Goal: Use online tool/utility: Utilize a website feature to perform a specific function

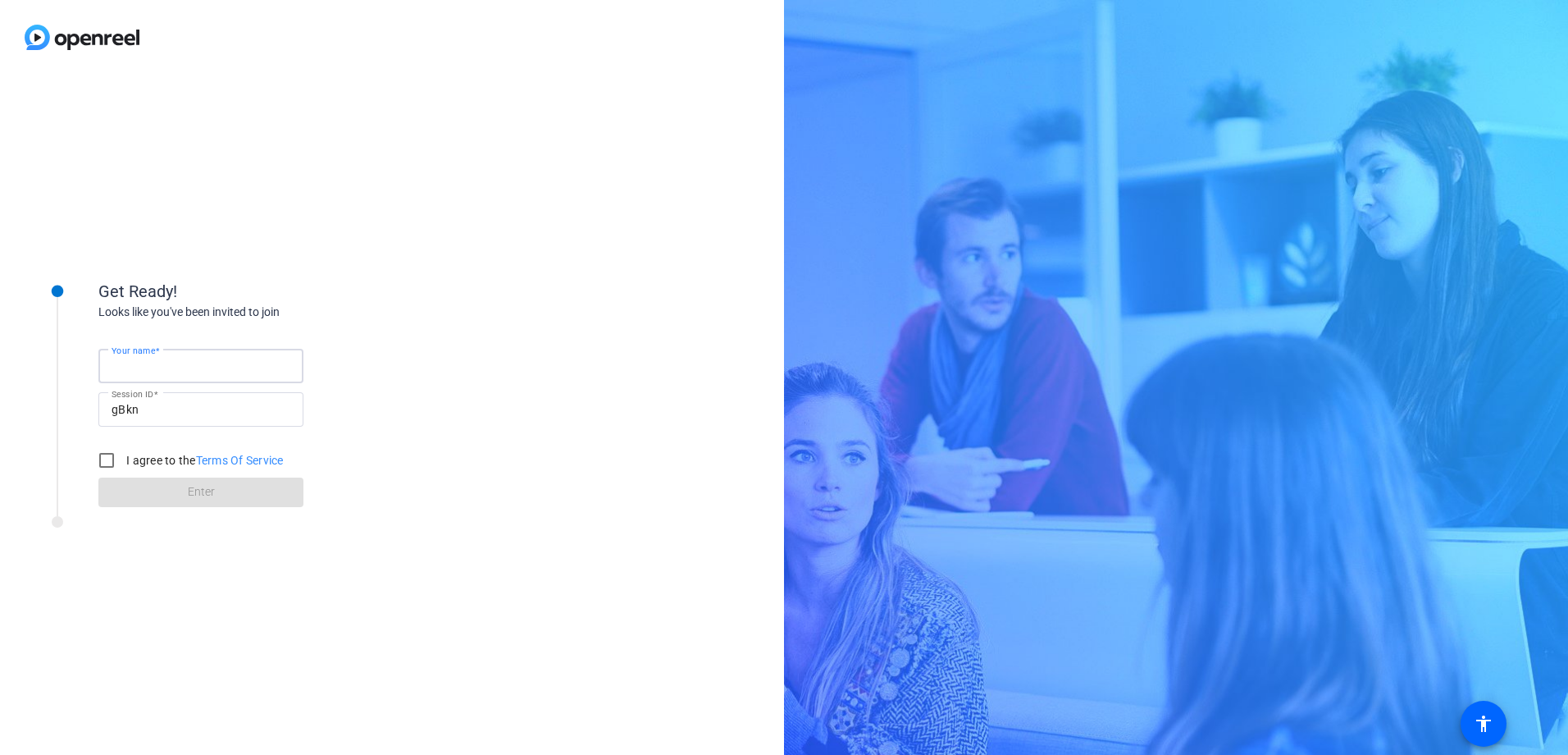
click at [187, 370] on input "Your name" at bounding box center [201, 366] width 179 height 20
type input "[PERSON_NAME]"
click at [104, 456] on input "I agree to the Terms Of Service" at bounding box center [106, 460] width 33 height 33
checkbox input "true"
click at [151, 499] on span at bounding box center [201, 492] width 205 height 39
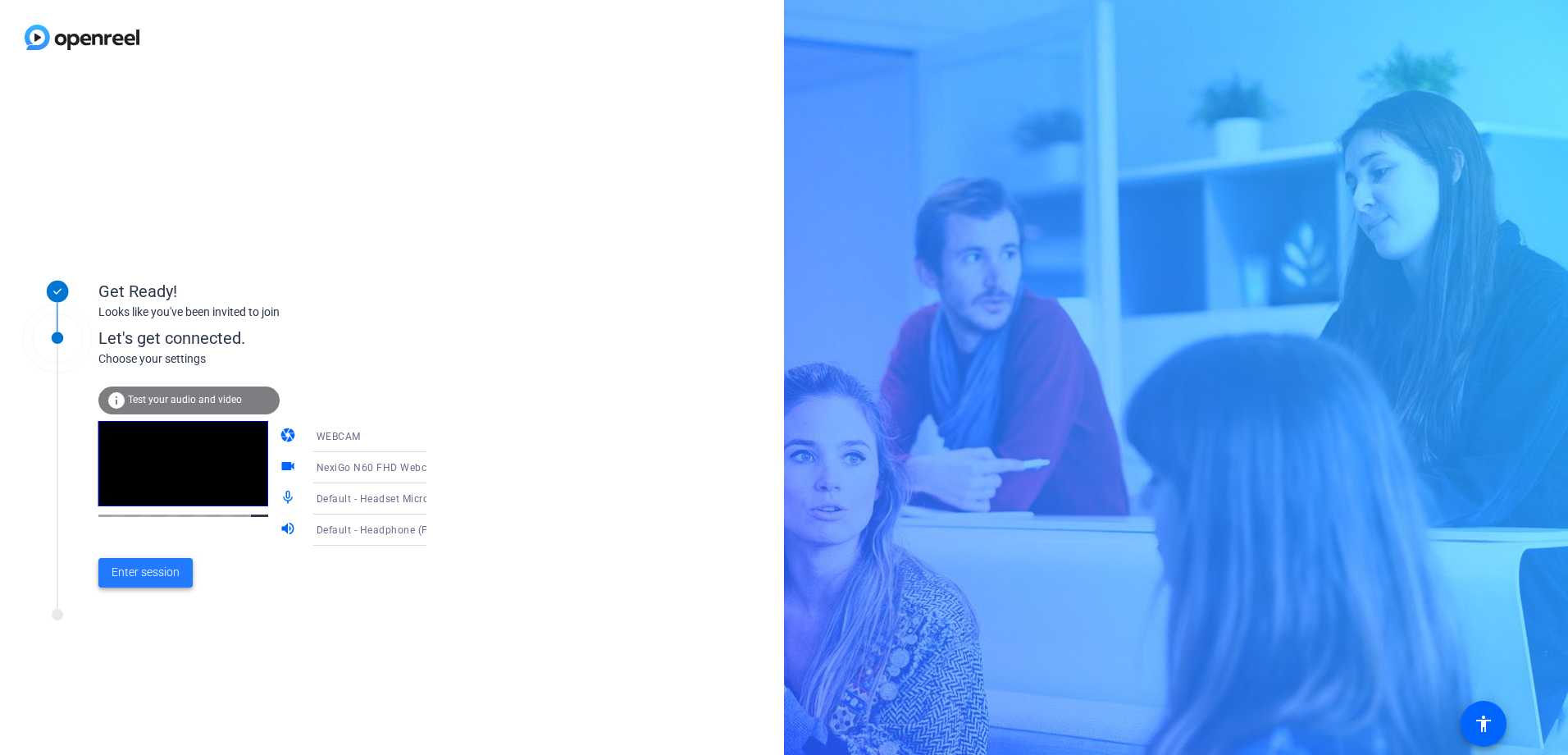
click at [151, 582] on span at bounding box center [145, 573] width 94 height 39
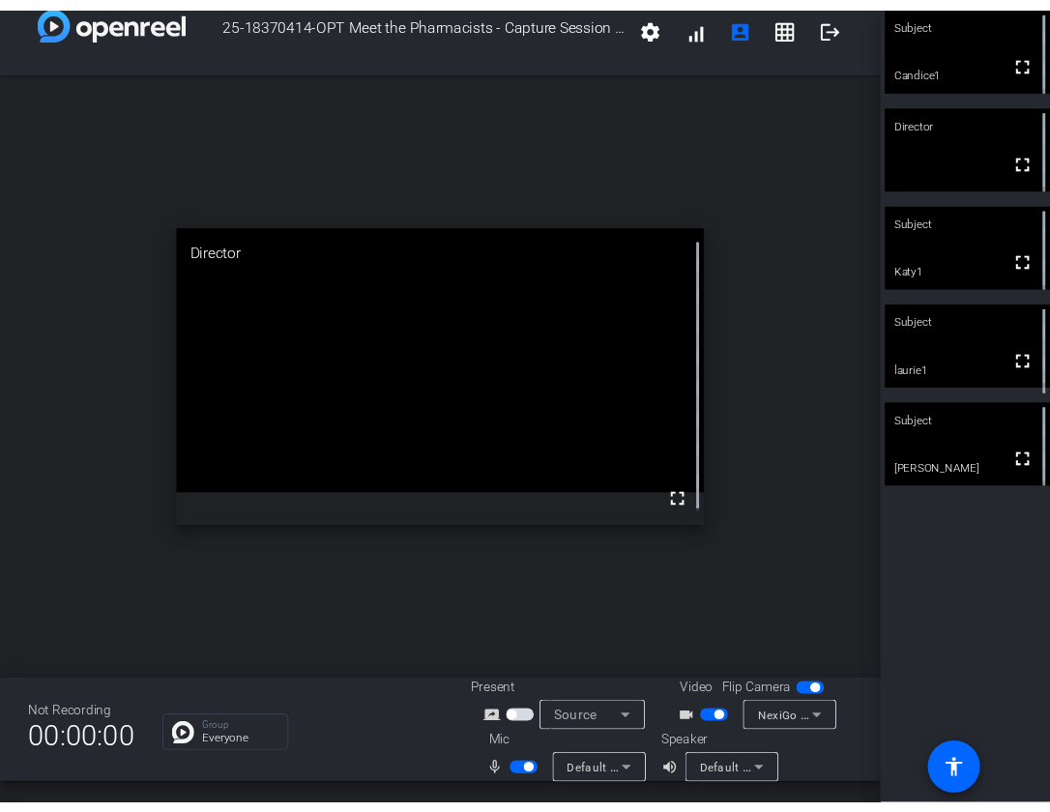
scroll to position [22, 0]
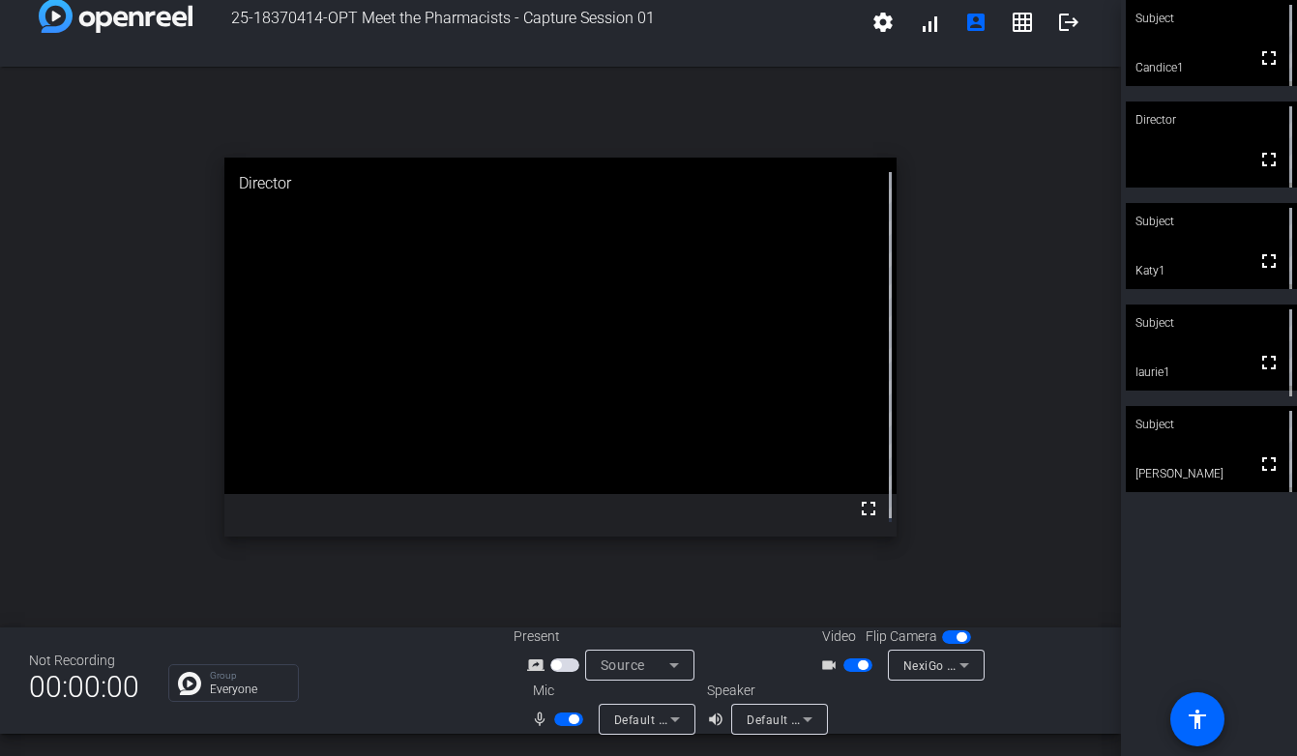
click at [1149, 354] on video at bounding box center [1211, 348] width 171 height 86
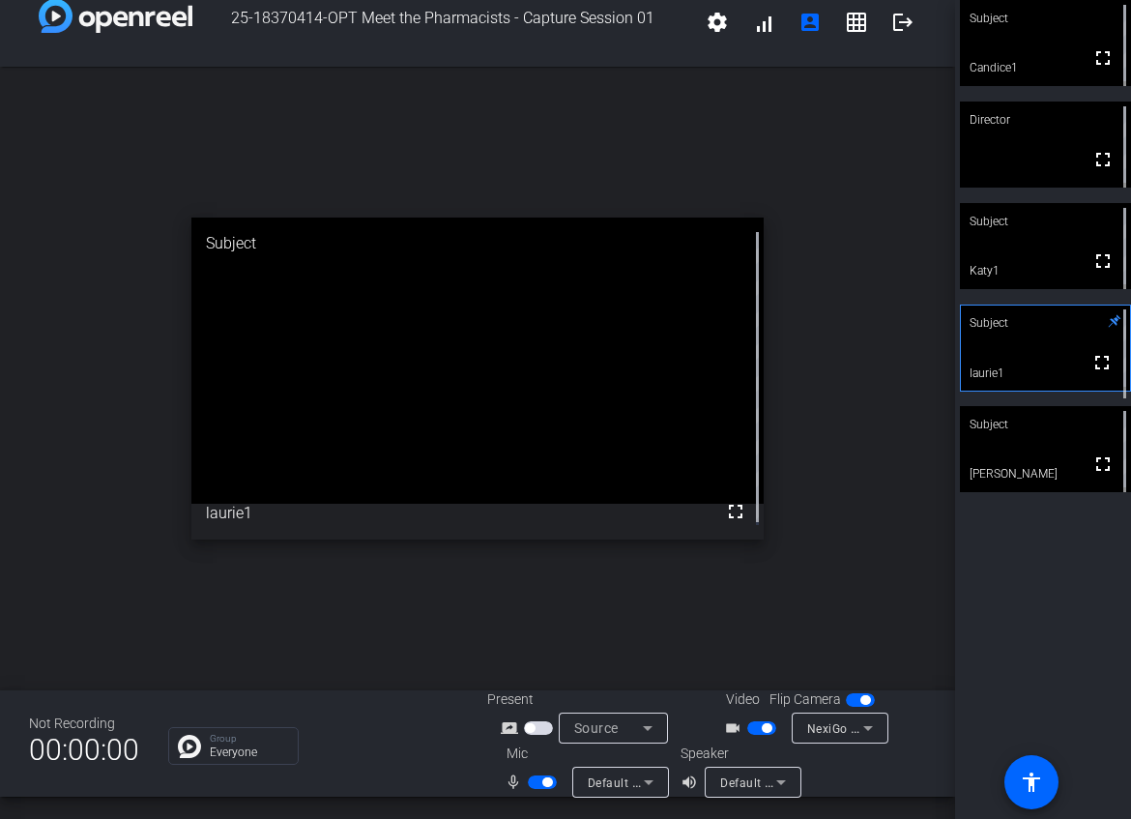
click at [437, 805] on div "25-18370414-OPT Meet the Pharmacists - Capture Session 01 settings signal_cellu…" at bounding box center [477, 409] width 955 height 819
click at [542, 781] on span "button" at bounding box center [547, 782] width 10 height 10
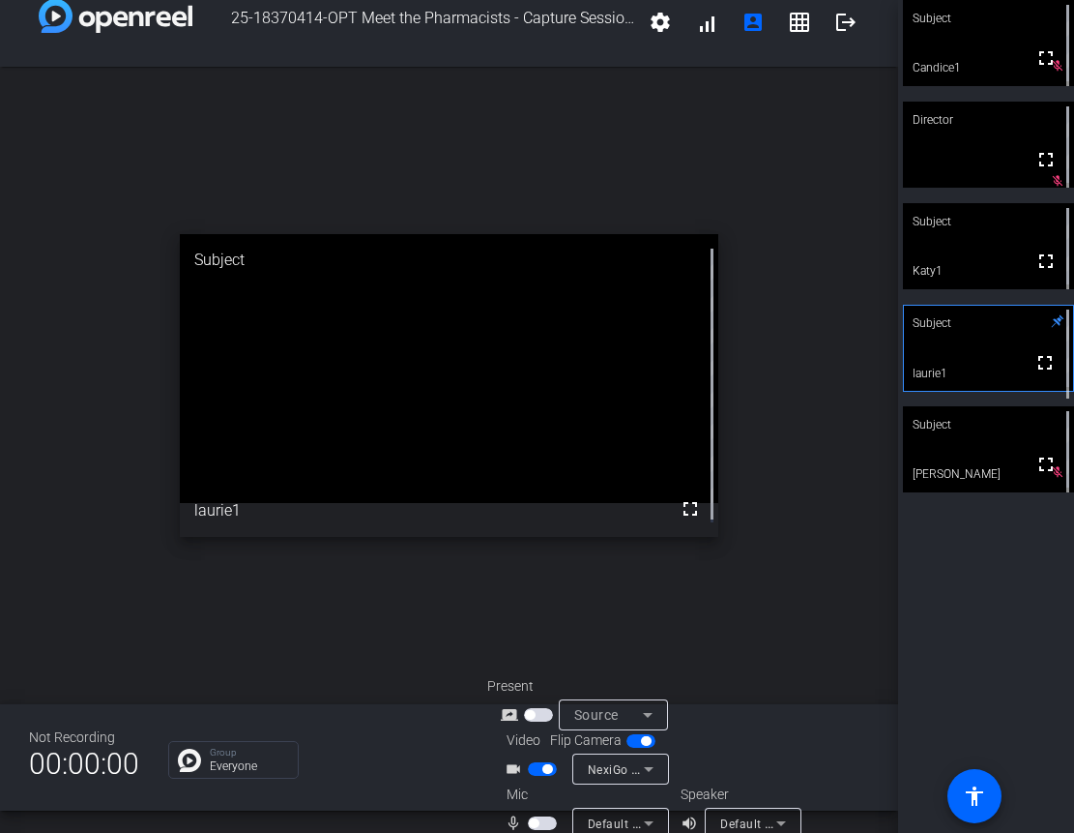
click at [371, 808] on div "Not Recording 00:00:00 Group Everyone Present screen_share_outline Source Video…" at bounding box center [449, 757] width 898 height 106
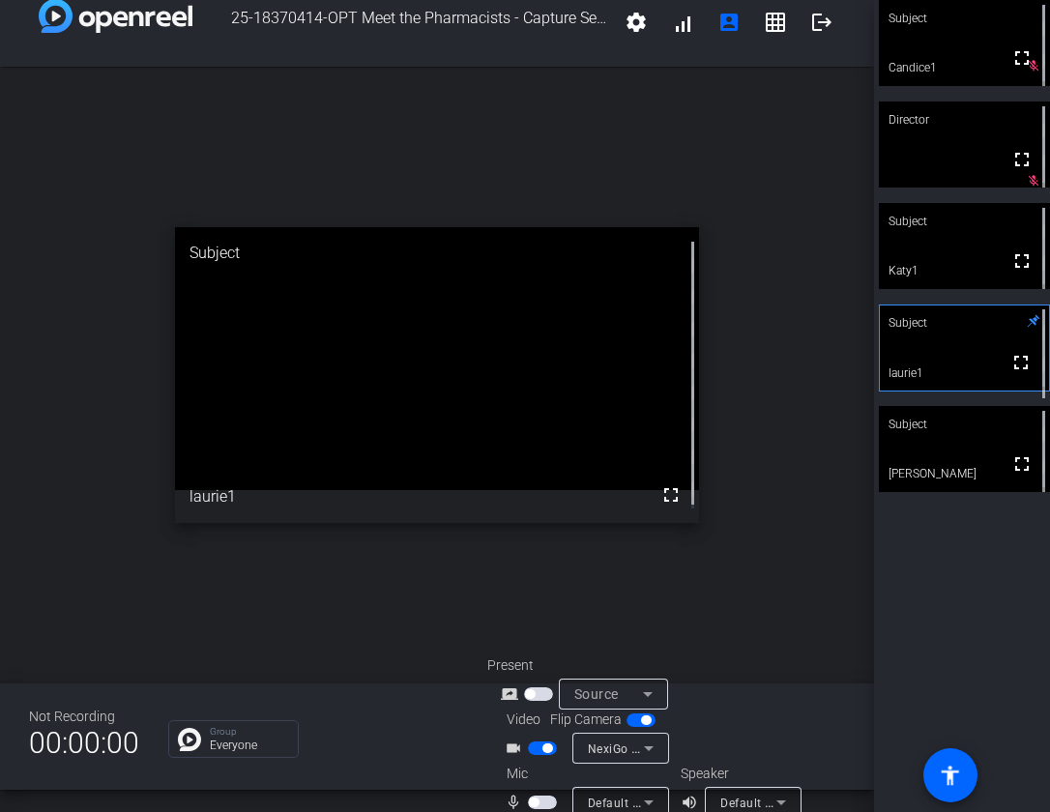
click at [419, 792] on div "25-18370414-OPT Meet the Pharmacists - Capture Session 01 settings signal_cellu…" at bounding box center [437, 406] width 874 height 812
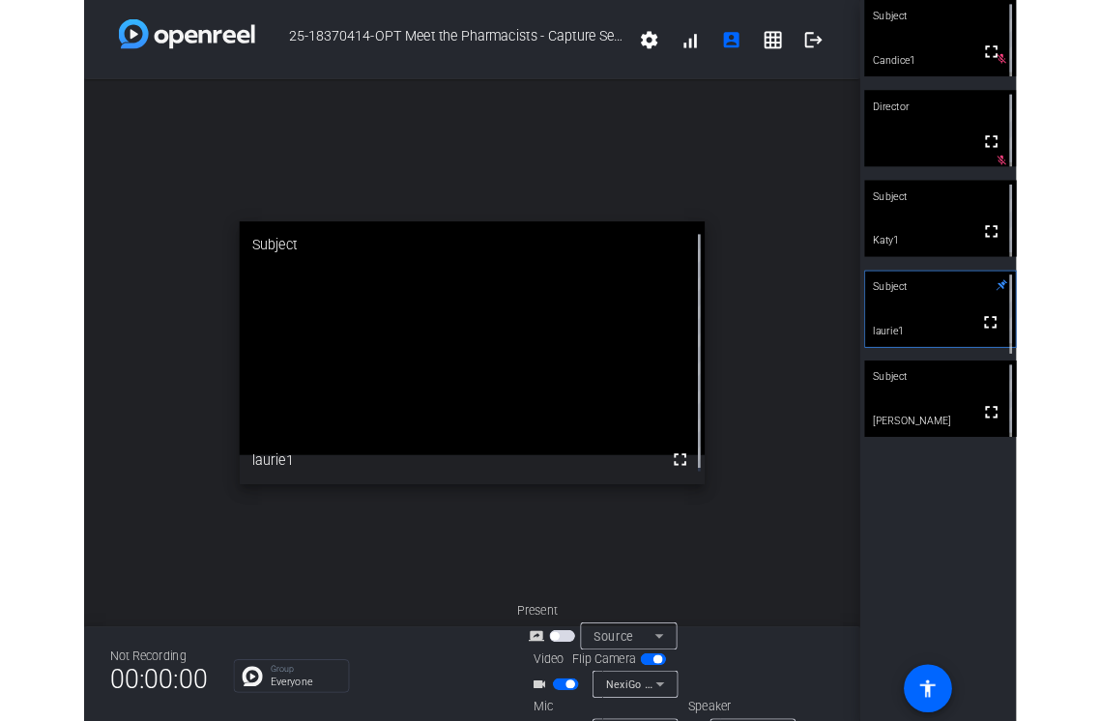
scroll to position [49, 0]
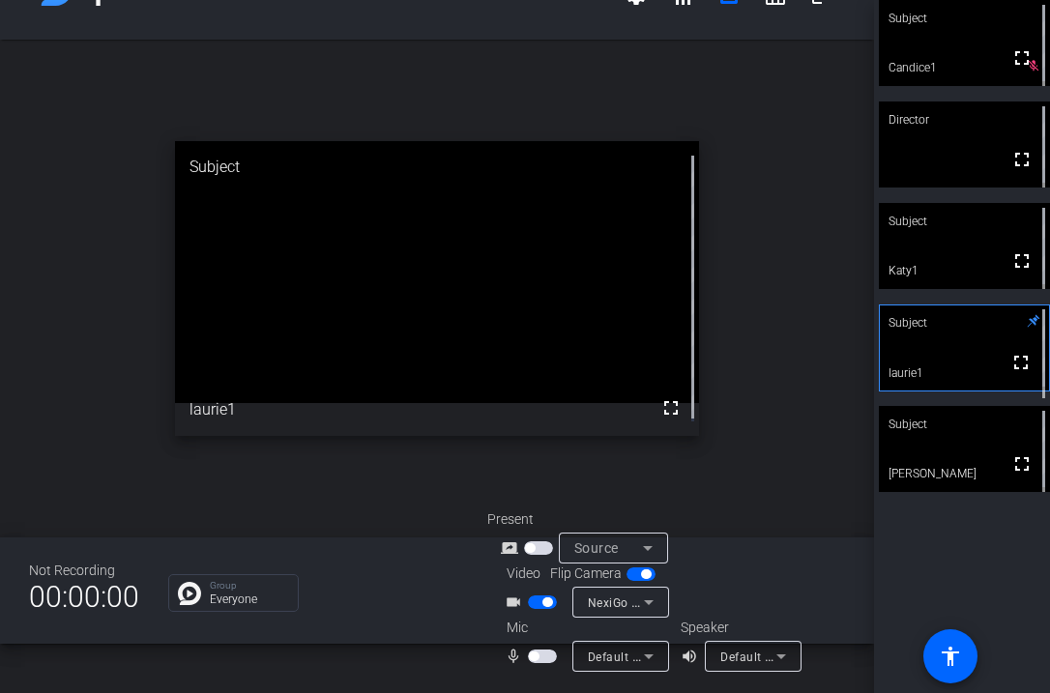
click at [534, 657] on span "button" at bounding box center [534, 657] width 10 height 10
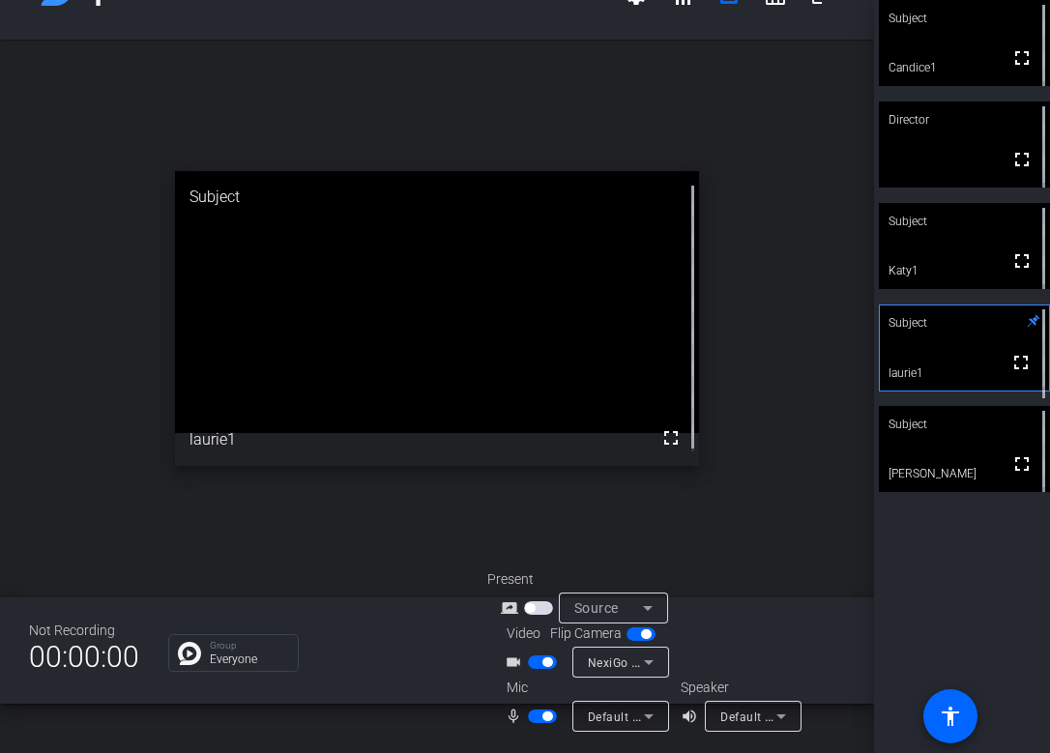
click at [542, 717] on span "button" at bounding box center [547, 717] width 10 height 10
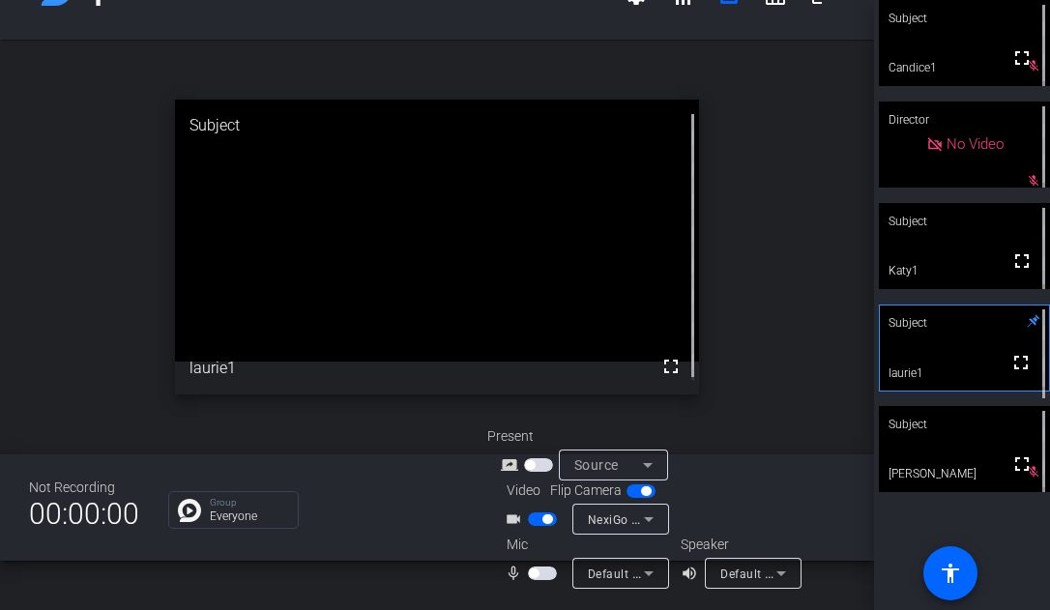
click at [397, 600] on div "25-18370414-OPT Meet the Pharmacists - Capture Session 01 settings signal_cellu…" at bounding box center [437, 305] width 874 height 610
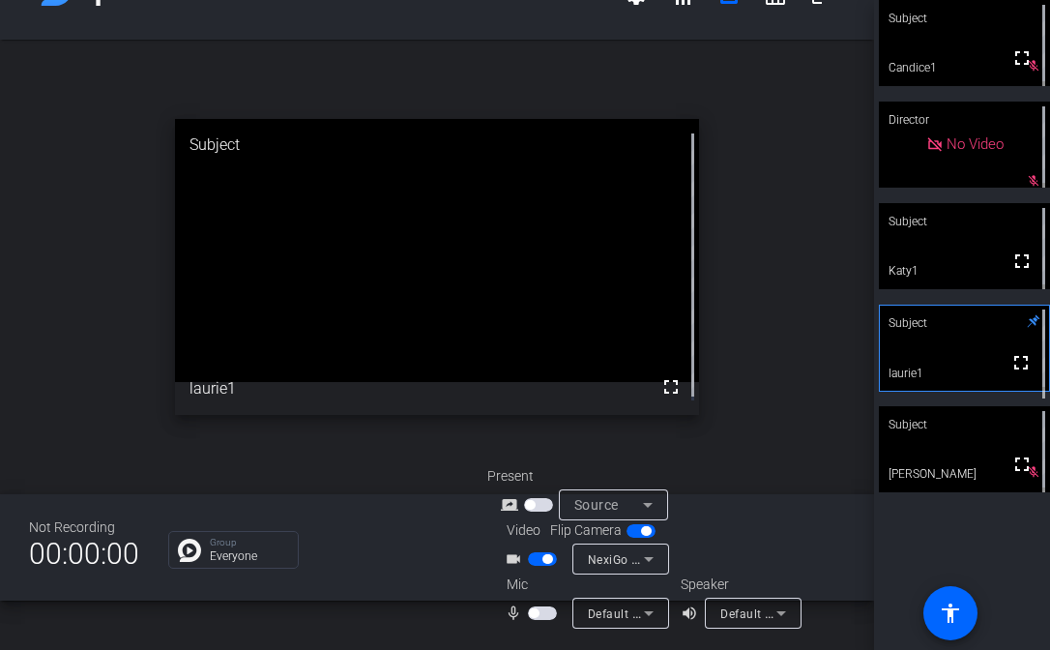
click at [387, 637] on div "25-18370414-OPT Meet the Pharmacists - Capture Session 01 settings signal_cellu…" at bounding box center [437, 325] width 874 height 650
click at [5, 649] on div "25-18370414-OPT Meet the Pharmacists - Capture Session 01 settings signal_cellu…" at bounding box center [437, 325] width 874 height 650
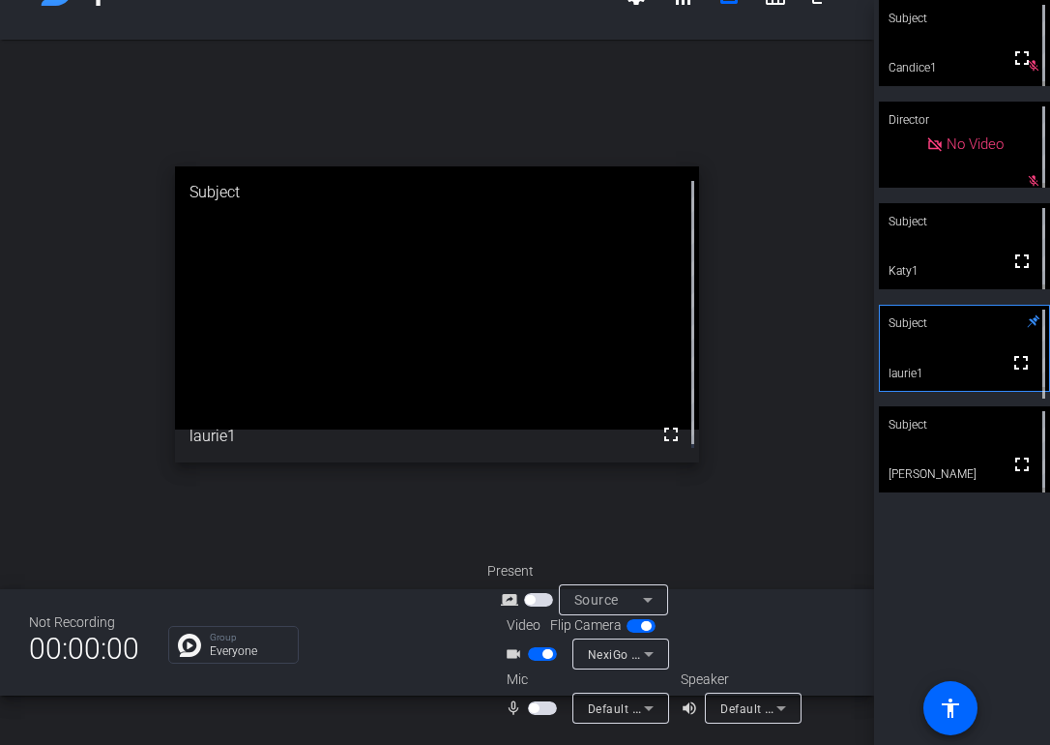
click at [537, 702] on span "button" at bounding box center [542, 708] width 29 height 14
click at [536, 711] on span "button" at bounding box center [542, 708] width 29 height 14
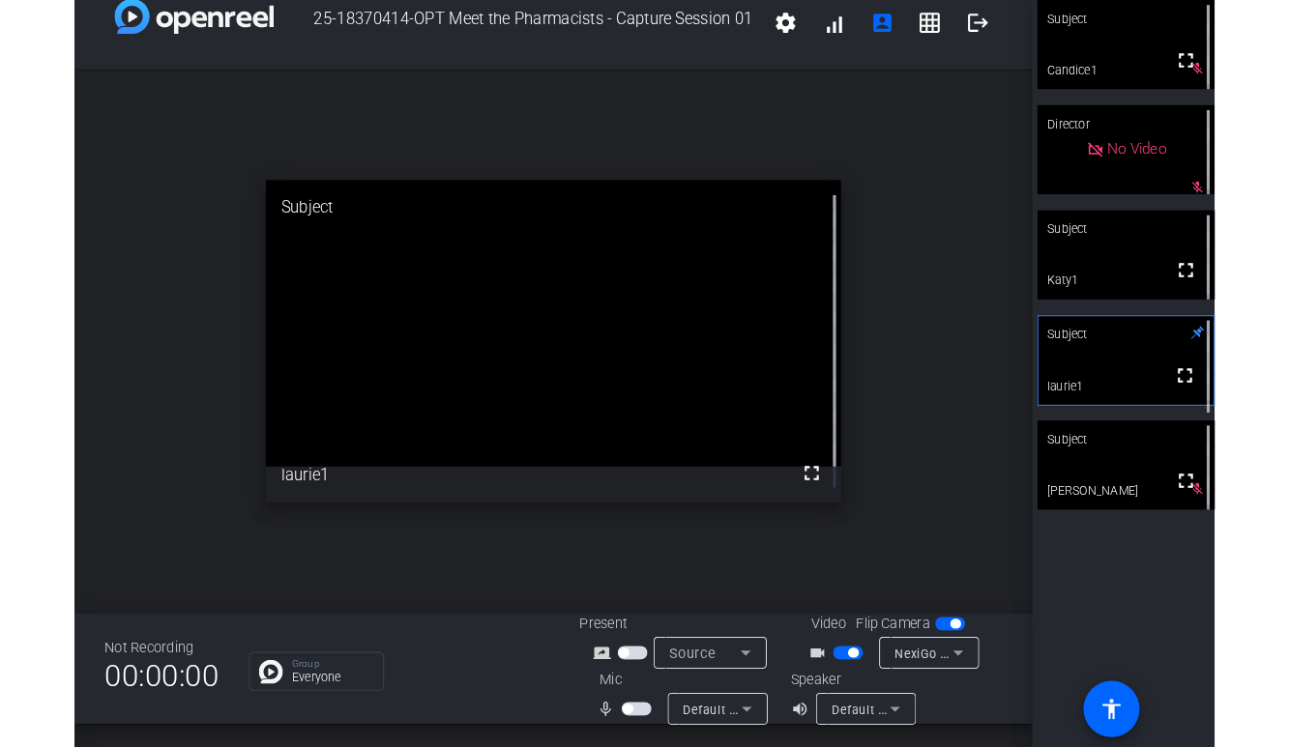
scroll to position [22, 0]
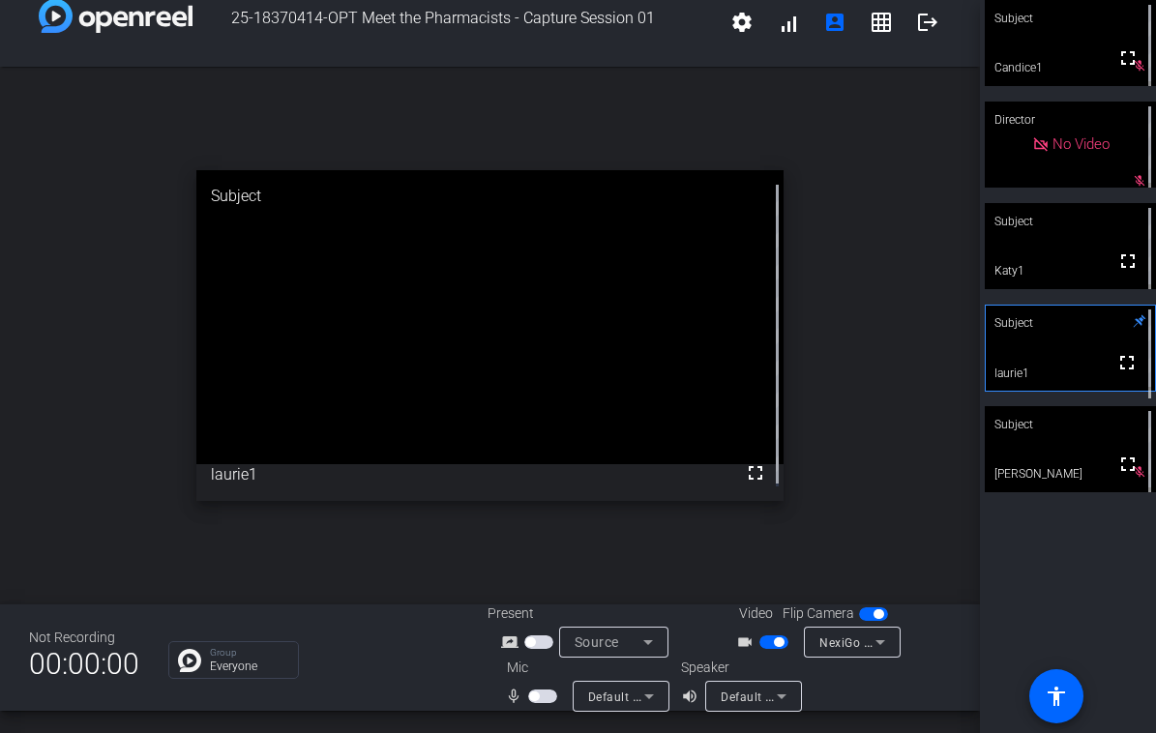
click at [1156, 733] on html "Accessibility Screen-Reader Guide, Feedback, and Issue Reporting | New window 2…" at bounding box center [578, 366] width 1156 height 733
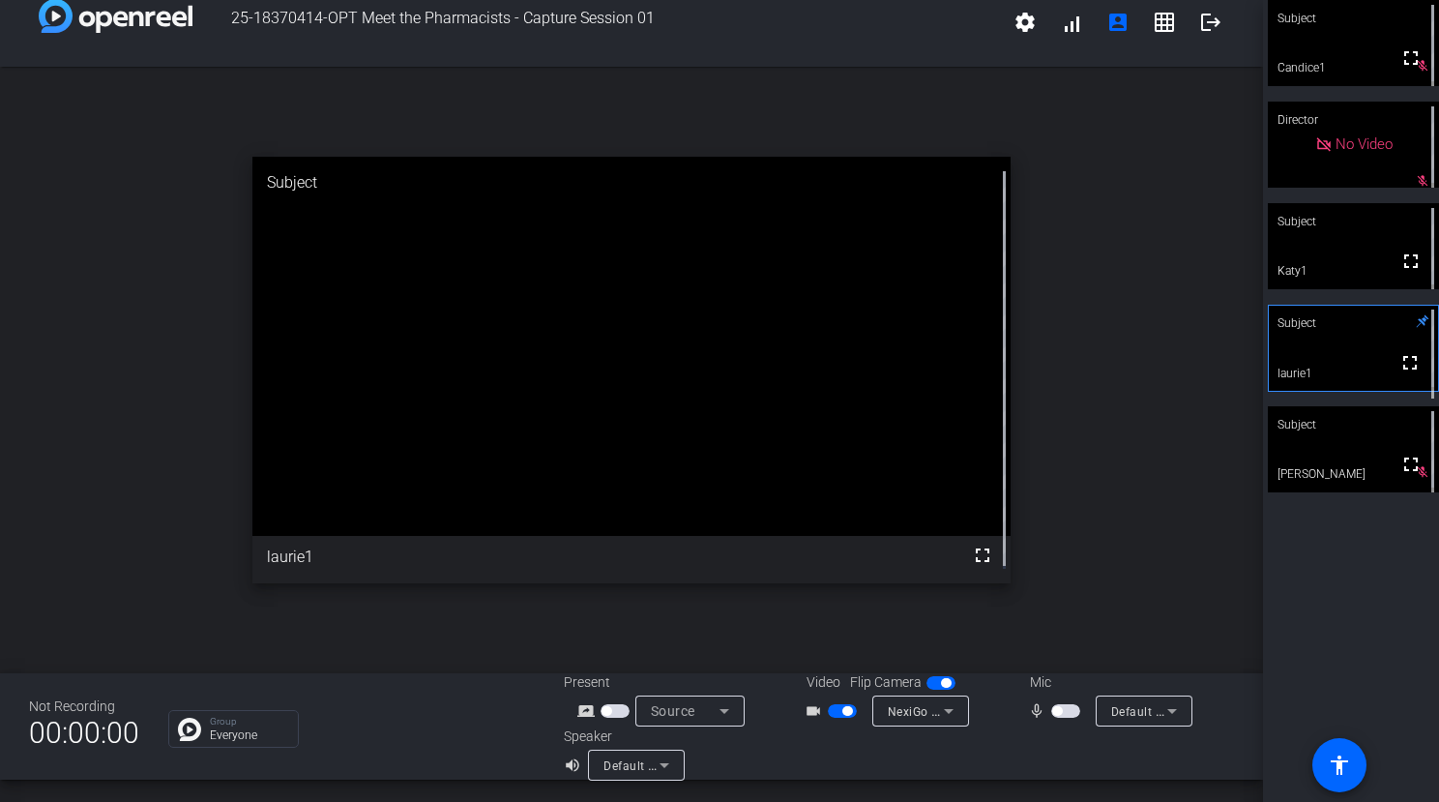
click at [1195, 796] on div "25-18370414-OPT Meet the Pharmacists - Capture Session 01 settings signal_cellu…" at bounding box center [631, 401] width 1263 height 802
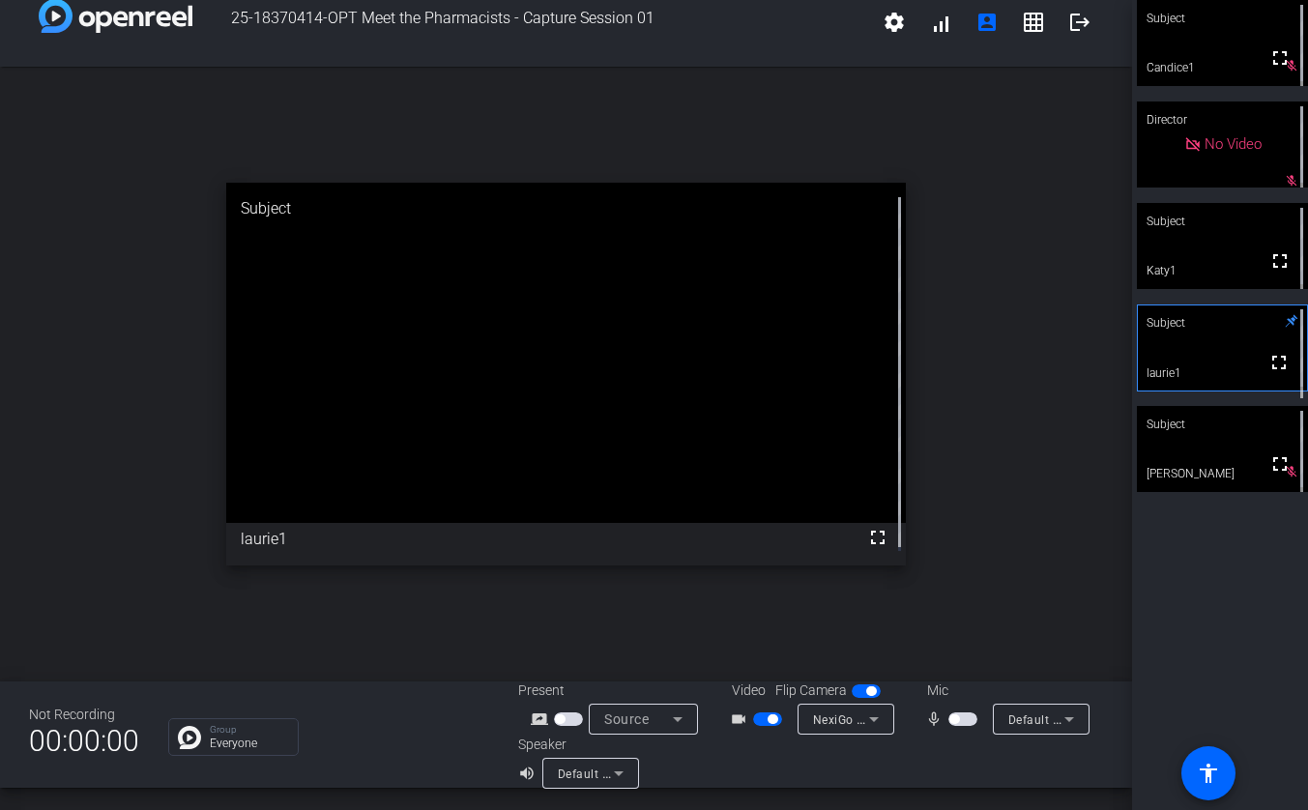
drag, startPoint x: 919, startPoint y: 777, endPoint x: 902, endPoint y: 801, distance: 28.4
click at [919, 777] on div at bounding box center [956, 762] width 293 height 54
click at [949, 726] on span "button" at bounding box center [963, 720] width 29 height 14
click at [963, 724] on span "button" at bounding box center [968, 720] width 10 height 10
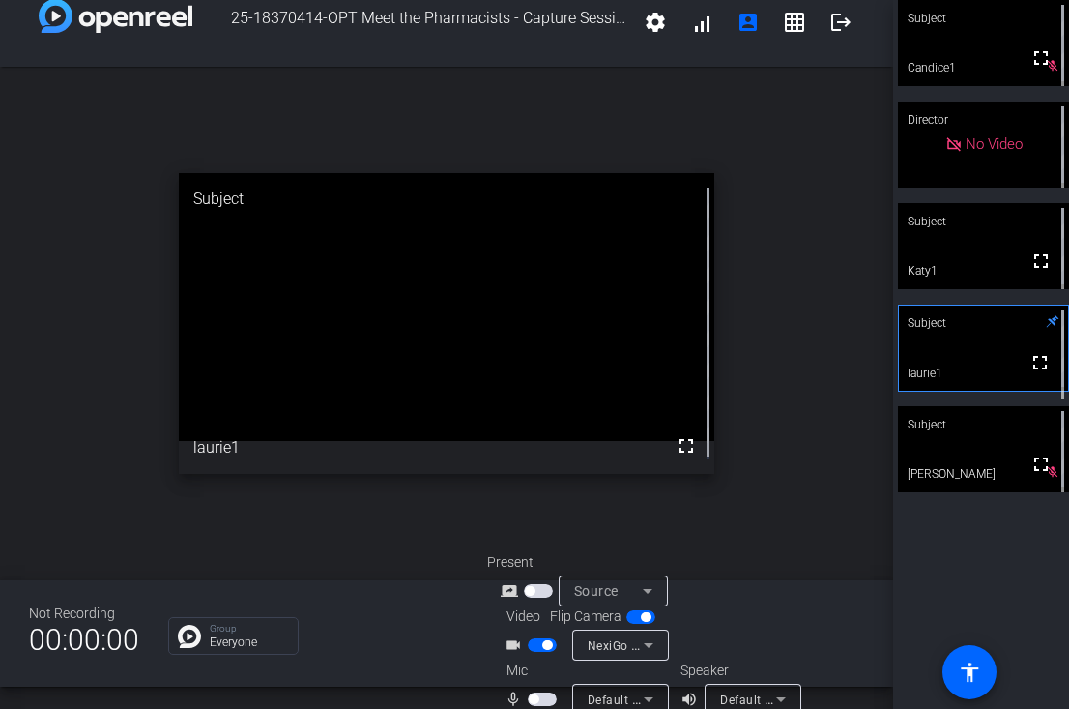
click at [531, 702] on span "button" at bounding box center [534, 699] width 10 height 10
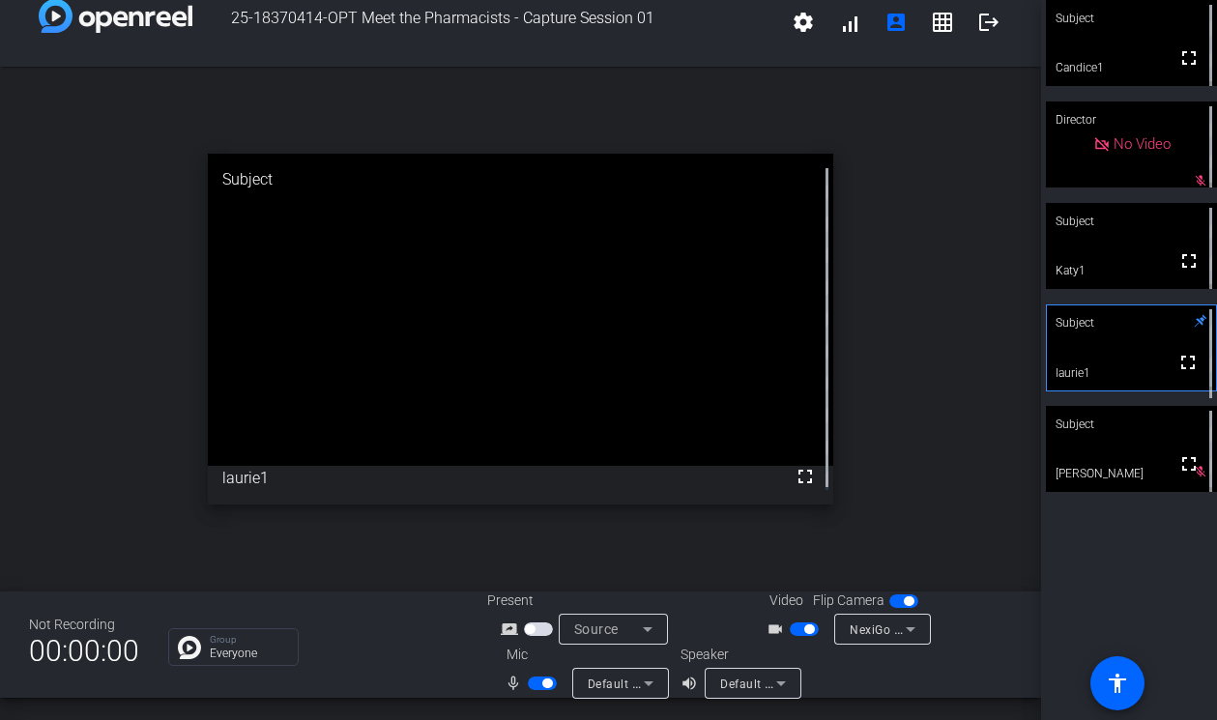
click at [537, 687] on span "button" at bounding box center [542, 684] width 29 height 14
click at [533, 683] on span "button" at bounding box center [534, 680] width 10 height 10
click at [533, 683] on span "button" at bounding box center [542, 680] width 29 height 14
click at [383, 709] on div "25-18370414-OPT Meet the Pharmacists - Capture Session 01 settings signal_cellu…" at bounding box center [517, 358] width 1034 height 717
click at [535, 684] on span "button" at bounding box center [534, 680] width 10 height 10
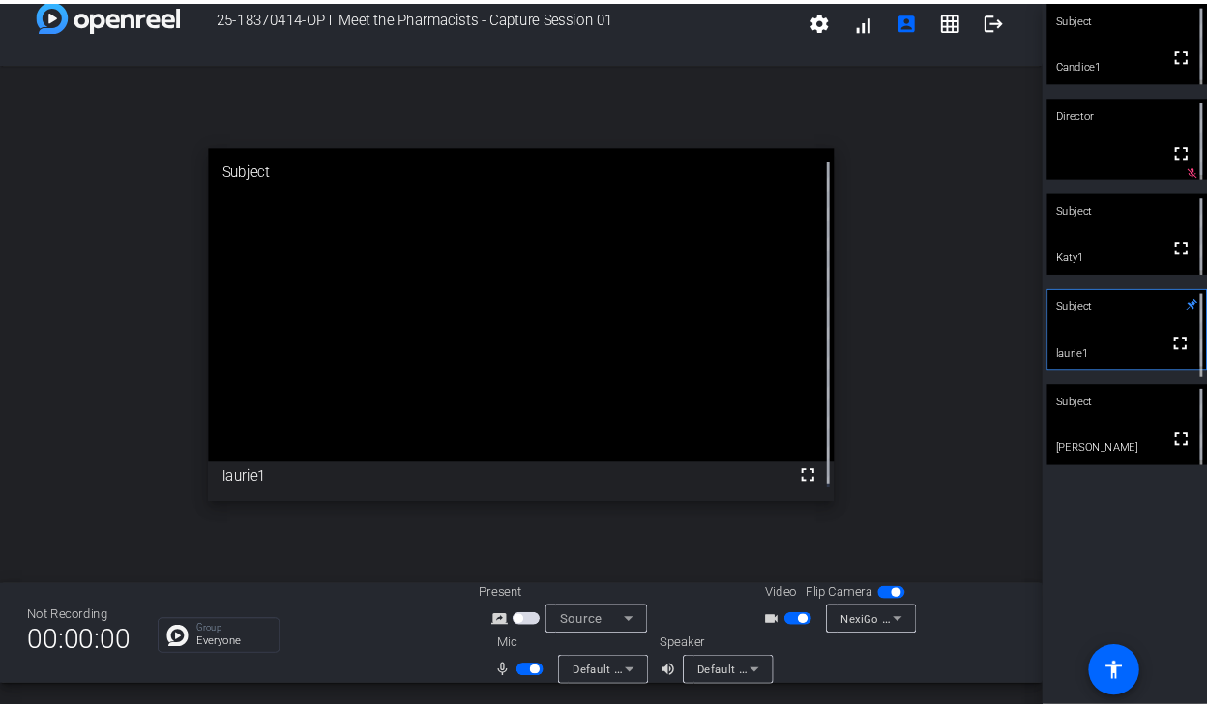
scroll to position [0, 0]
